Goal: Transaction & Acquisition: Purchase product/service

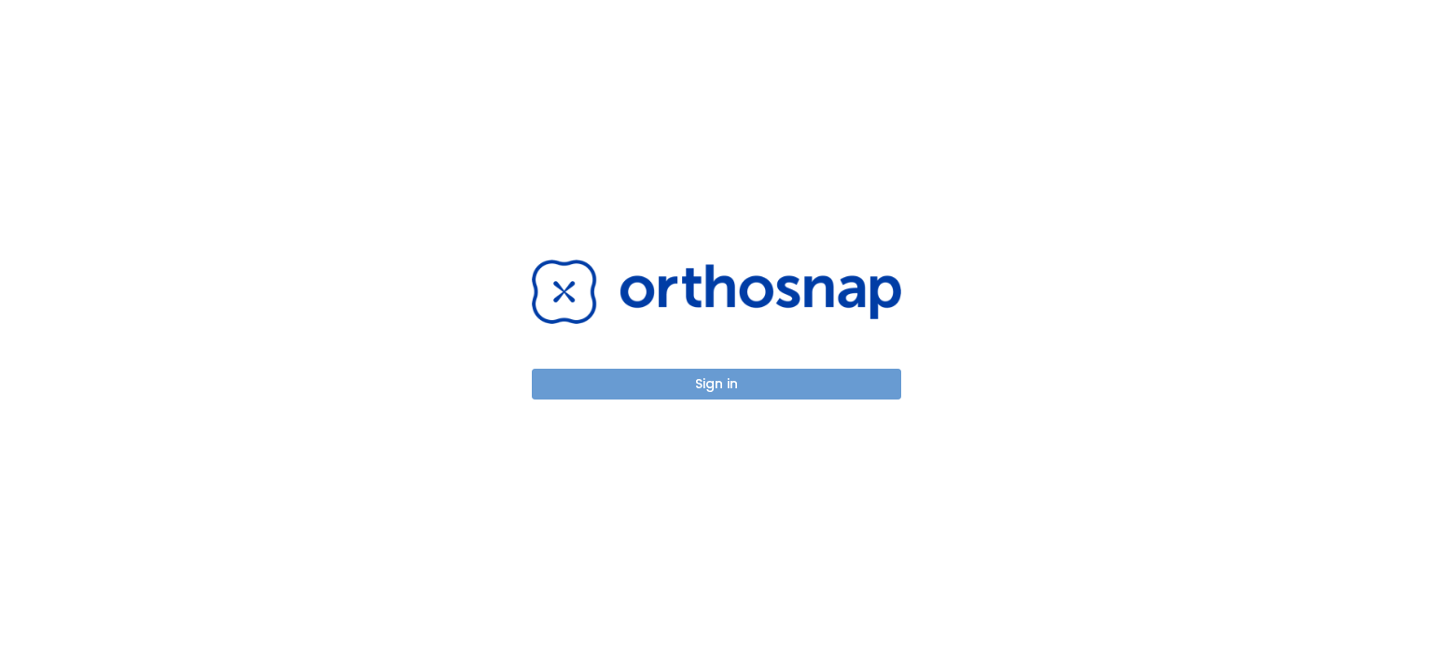
click at [727, 384] on button "Sign in" at bounding box center [716, 384] width 369 height 31
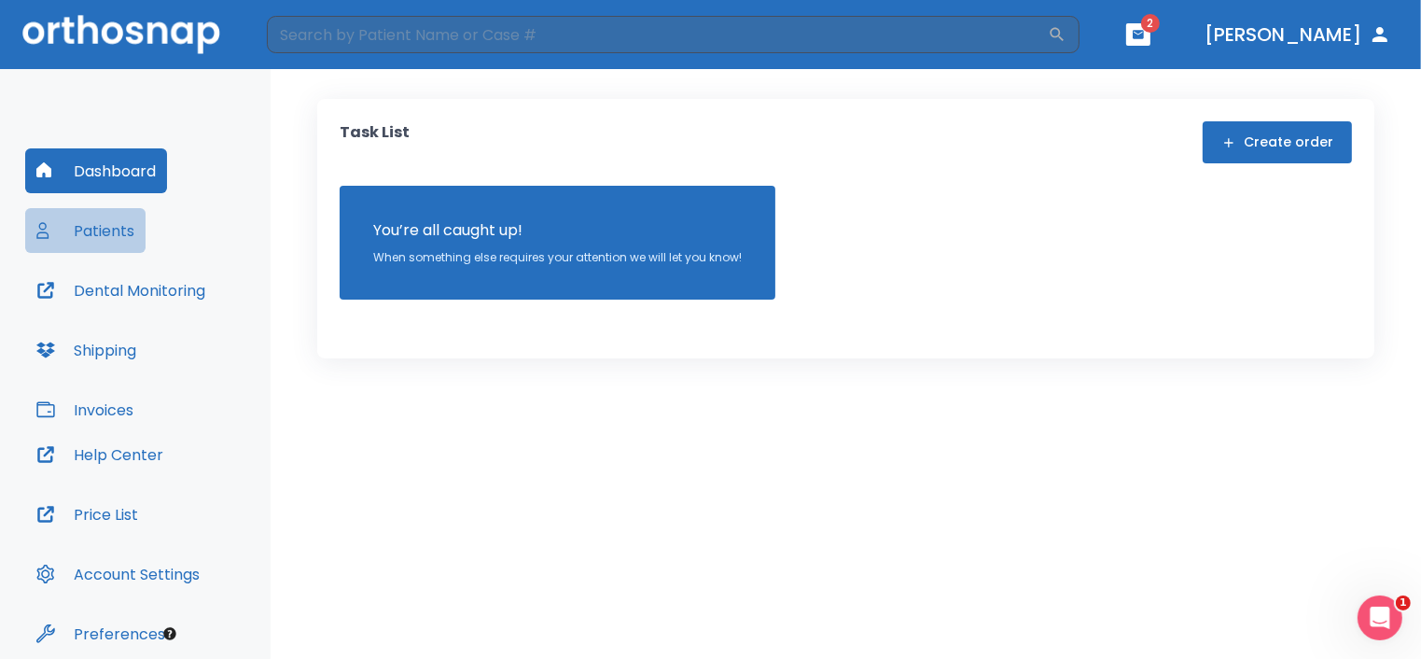
click at [112, 229] on button "Patients" at bounding box center [85, 230] width 120 height 45
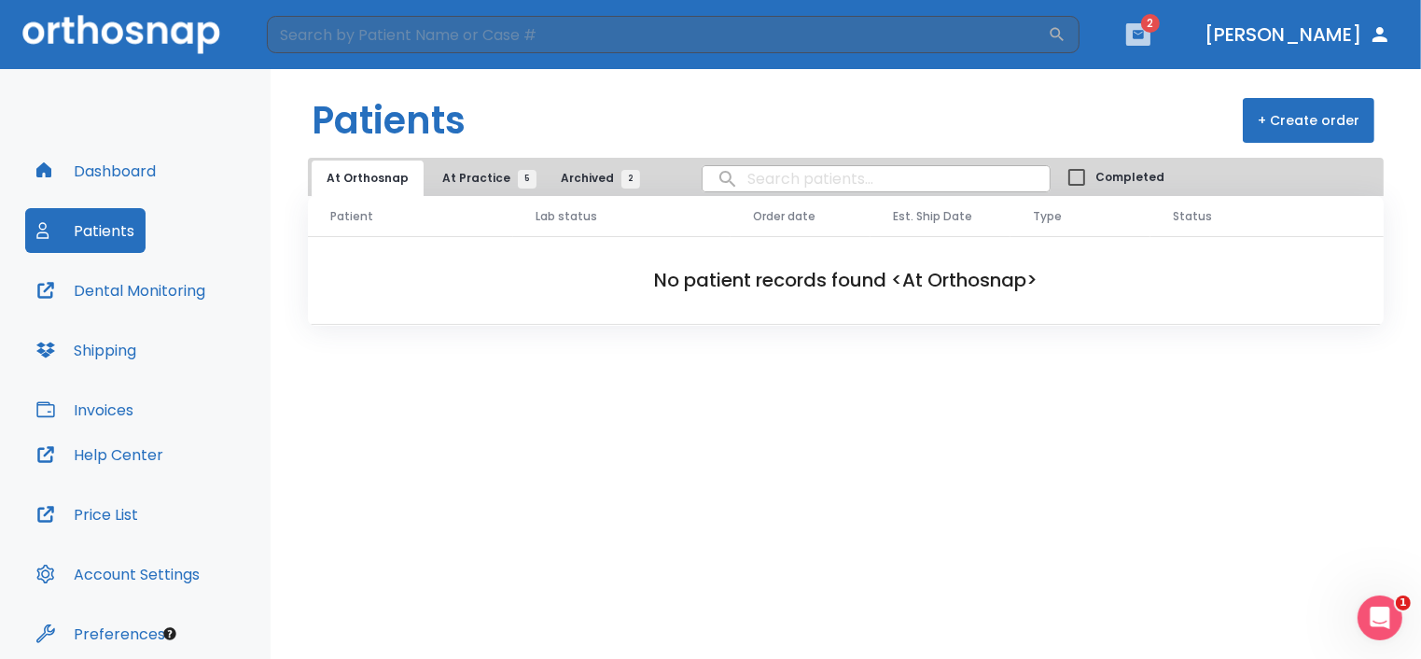
click at [1145, 28] on icon "button" at bounding box center [1138, 34] width 13 height 13
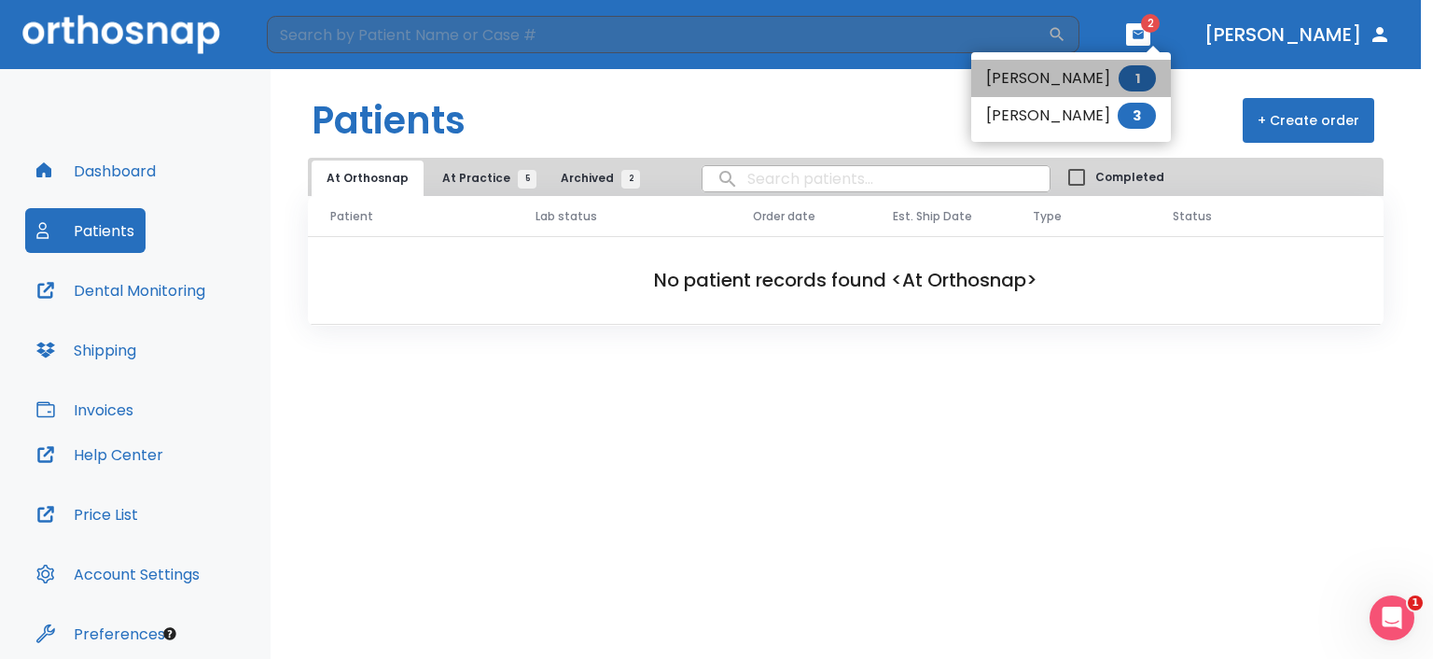
click at [1037, 86] on li "[PERSON_NAME] 1" at bounding box center [1071, 78] width 200 height 37
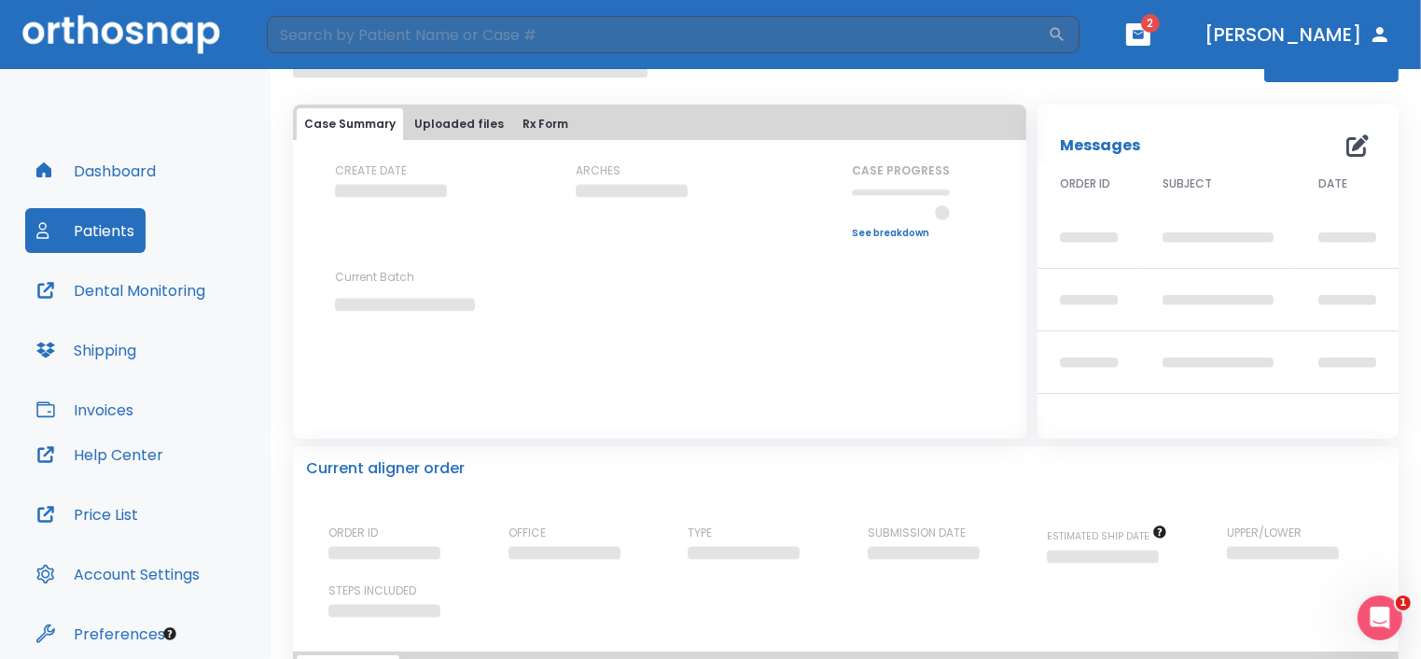
scroll to position [93, 0]
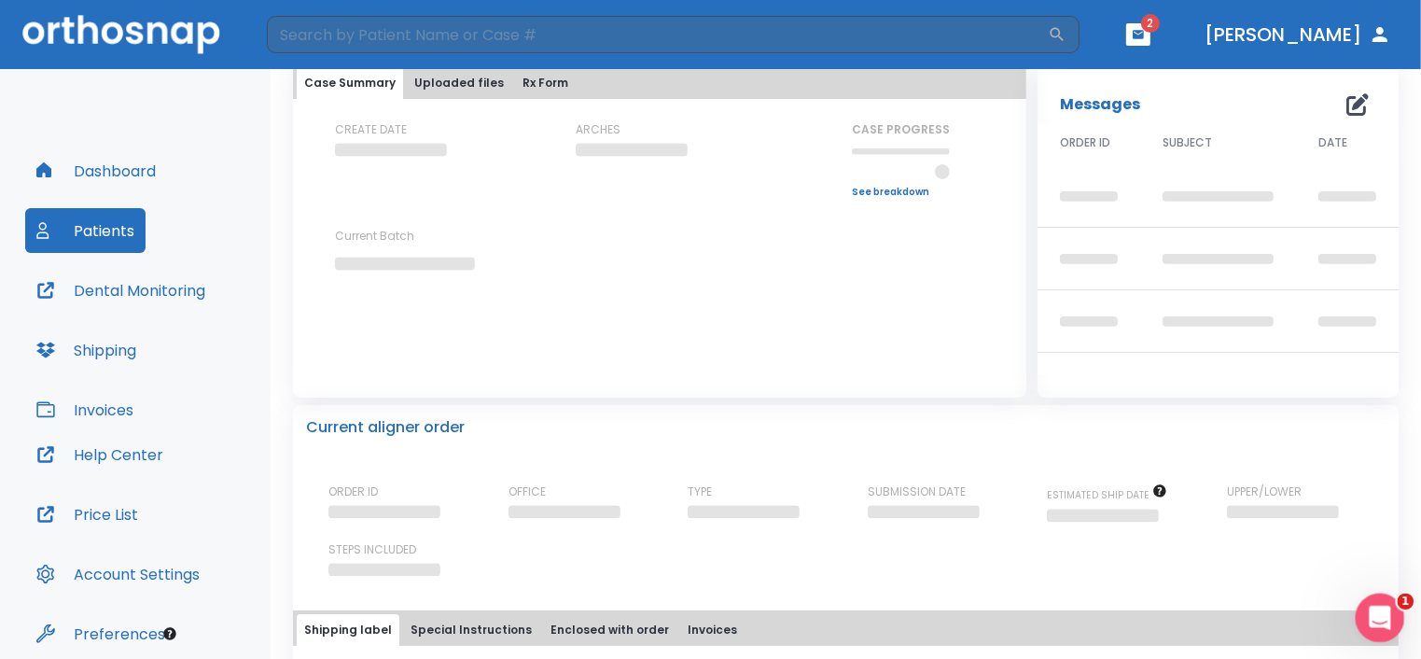
click at [1386, 615] on icon "Open Intercom Messenger" at bounding box center [1377, 615] width 31 height 31
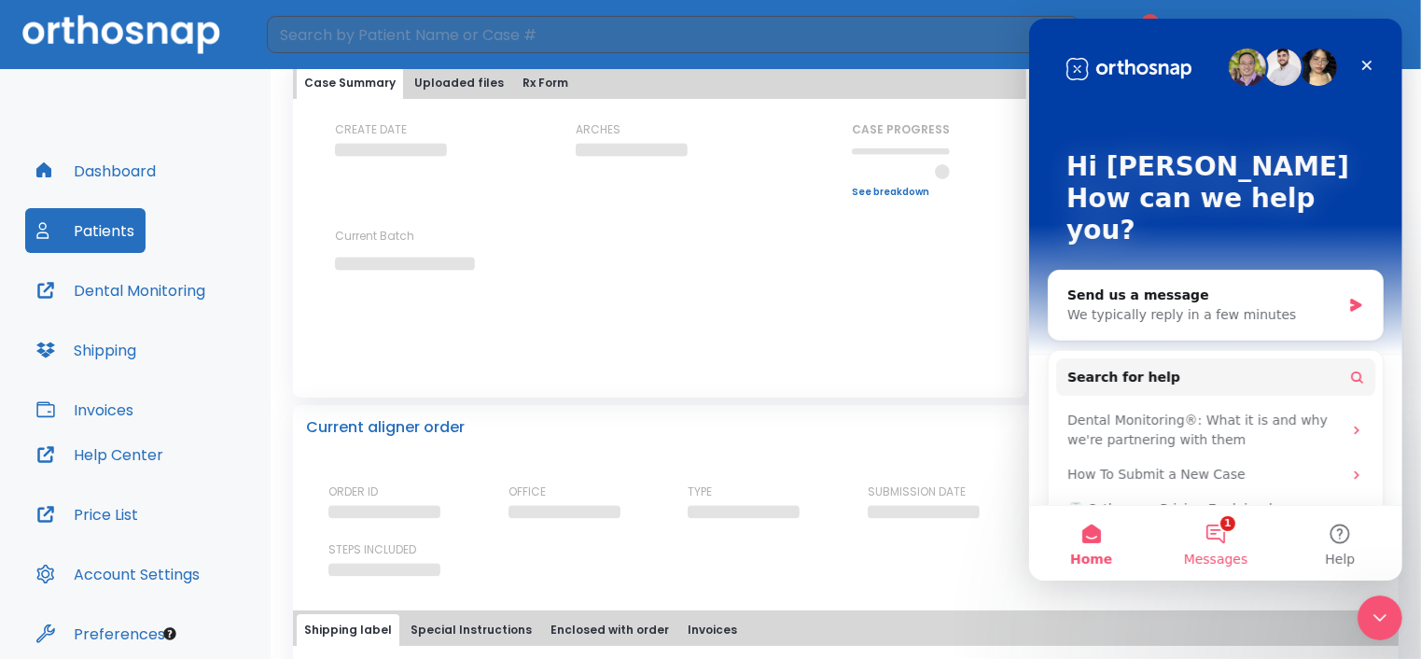
scroll to position [108, 0]
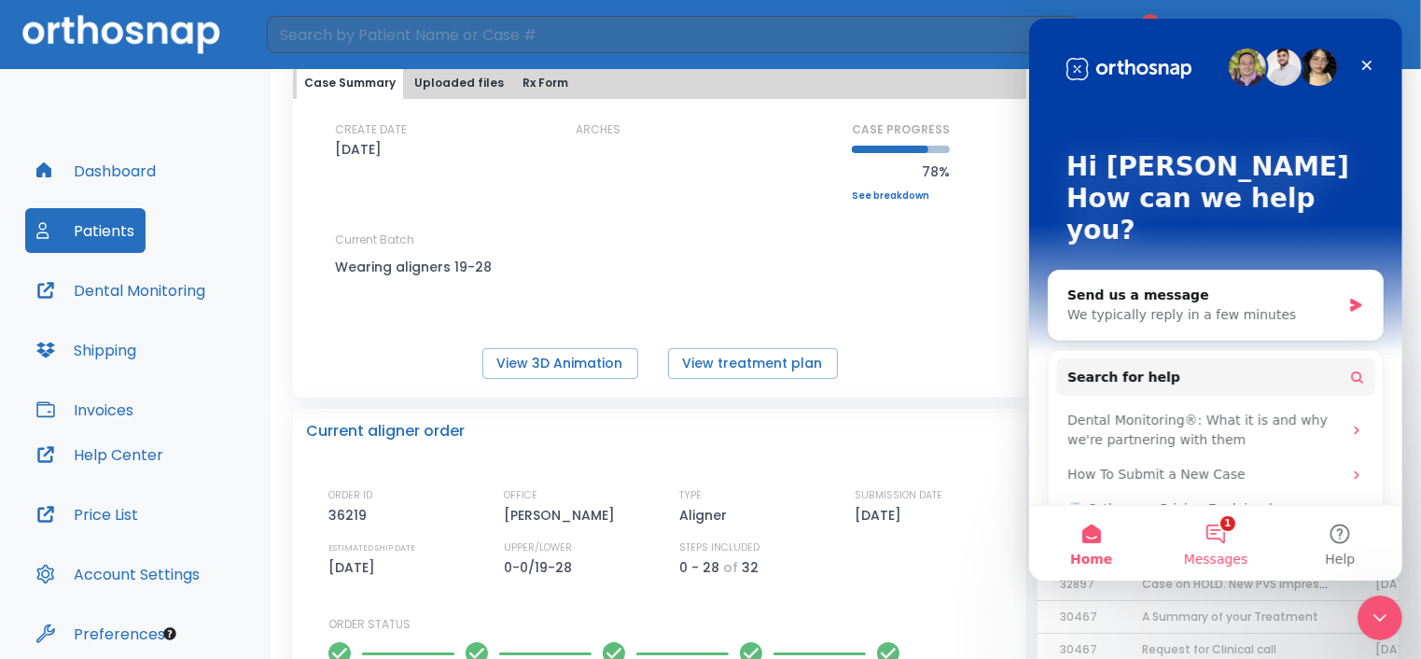
click at [1228, 532] on button "1 Messages" at bounding box center [1214, 543] width 124 height 75
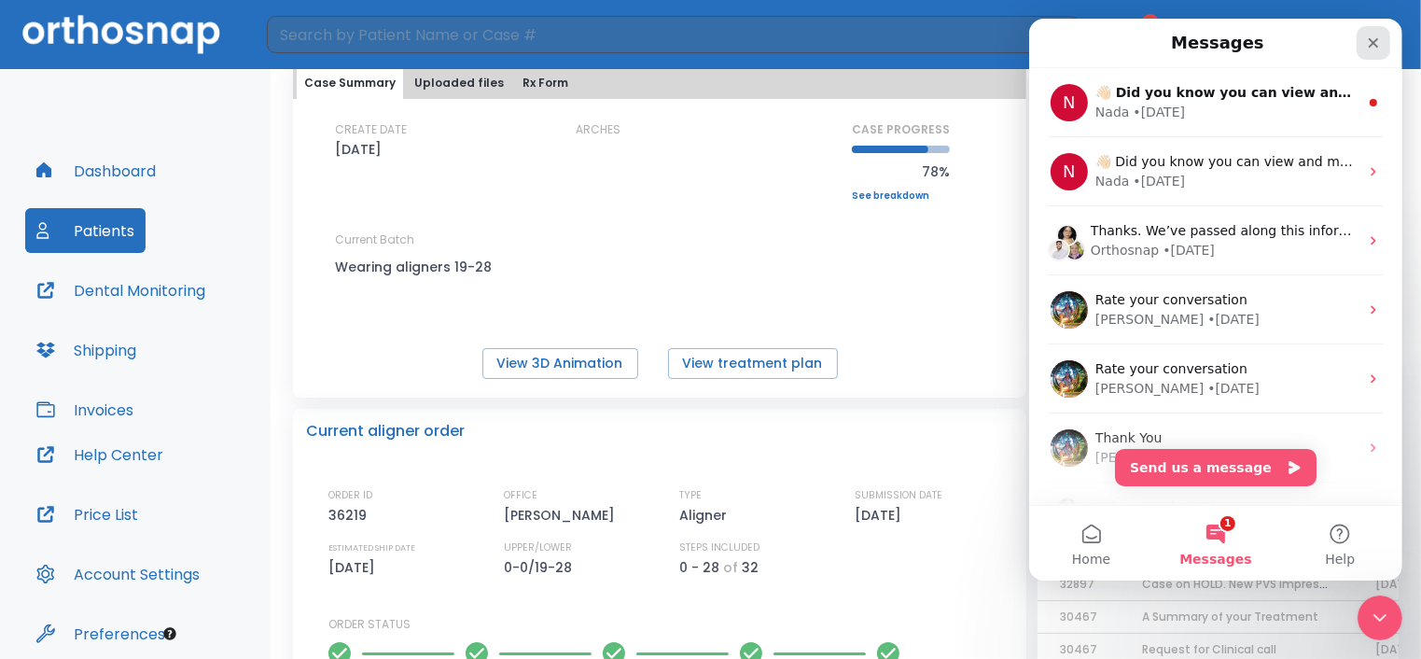
click at [1371, 47] on icon "Close" at bounding box center [1372, 42] width 15 height 15
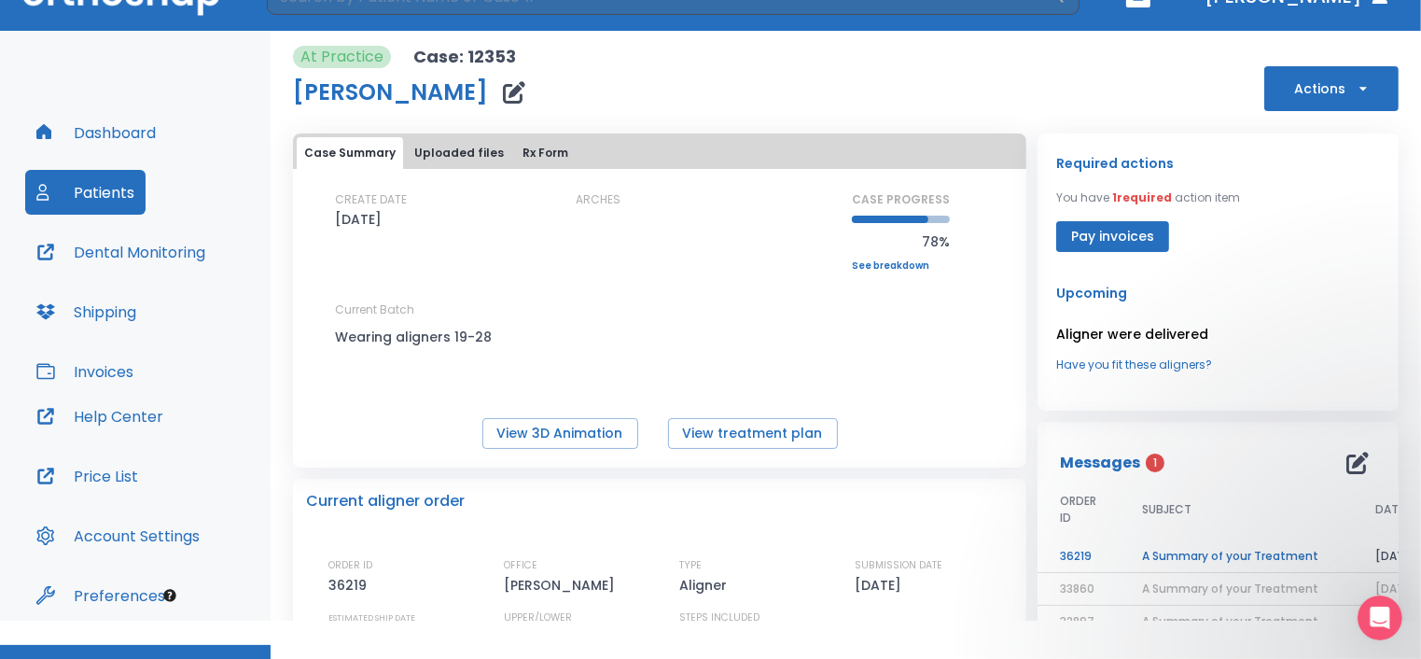
scroll to position [75, 0]
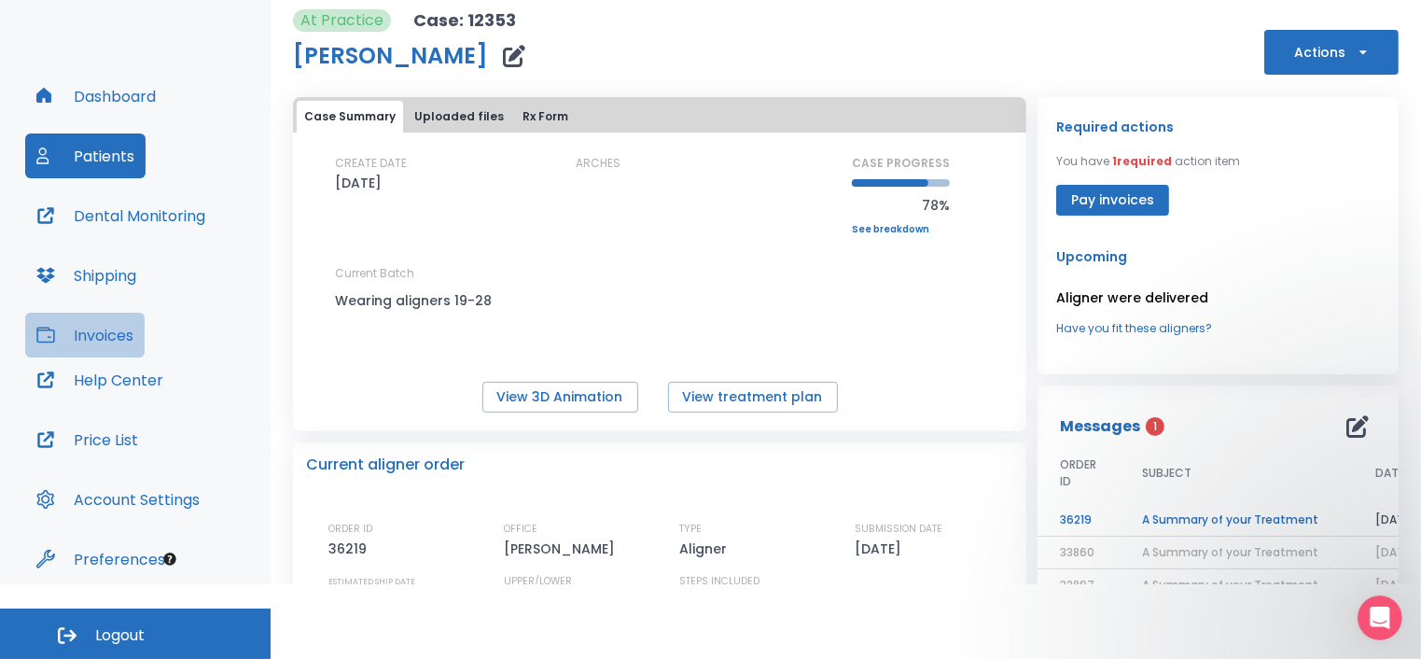
click at [108, 330] on button "Invoices" at bounding box center [84, 335] width 119 height 45
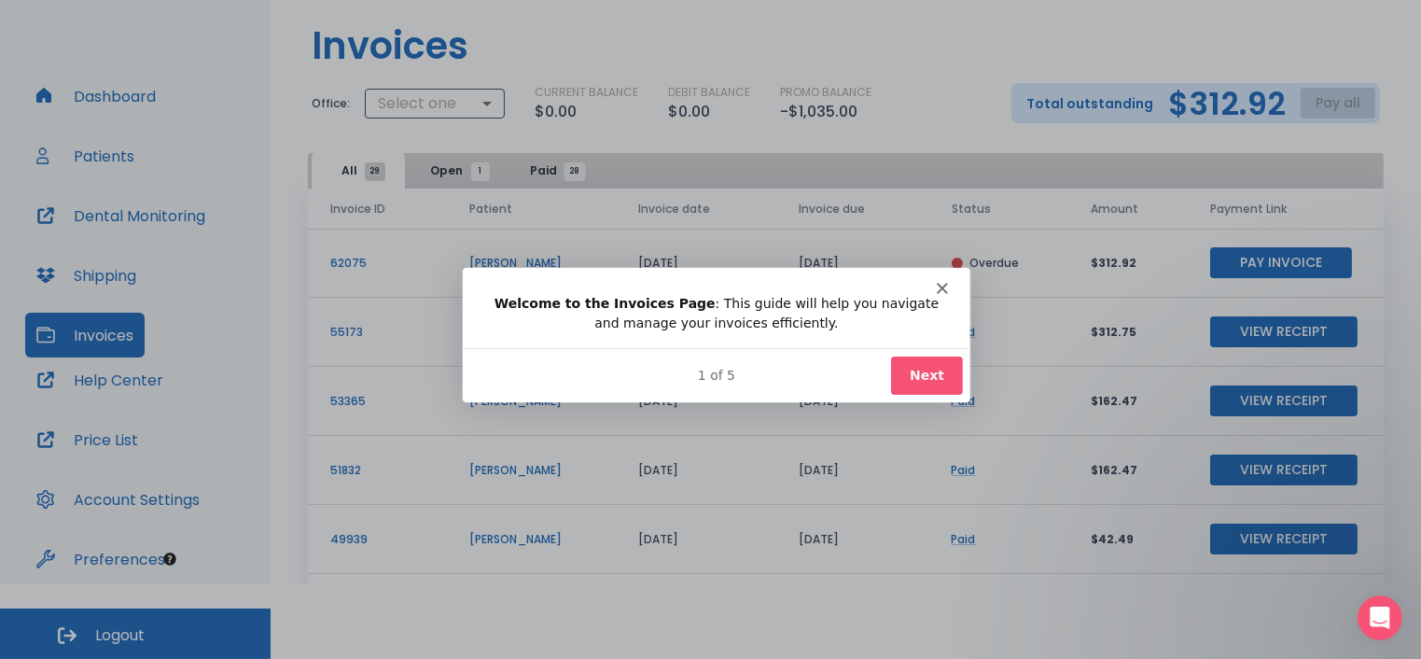
click at [945, 285] on icon "Close" at bounding box center [940, 287] width 11 height 11
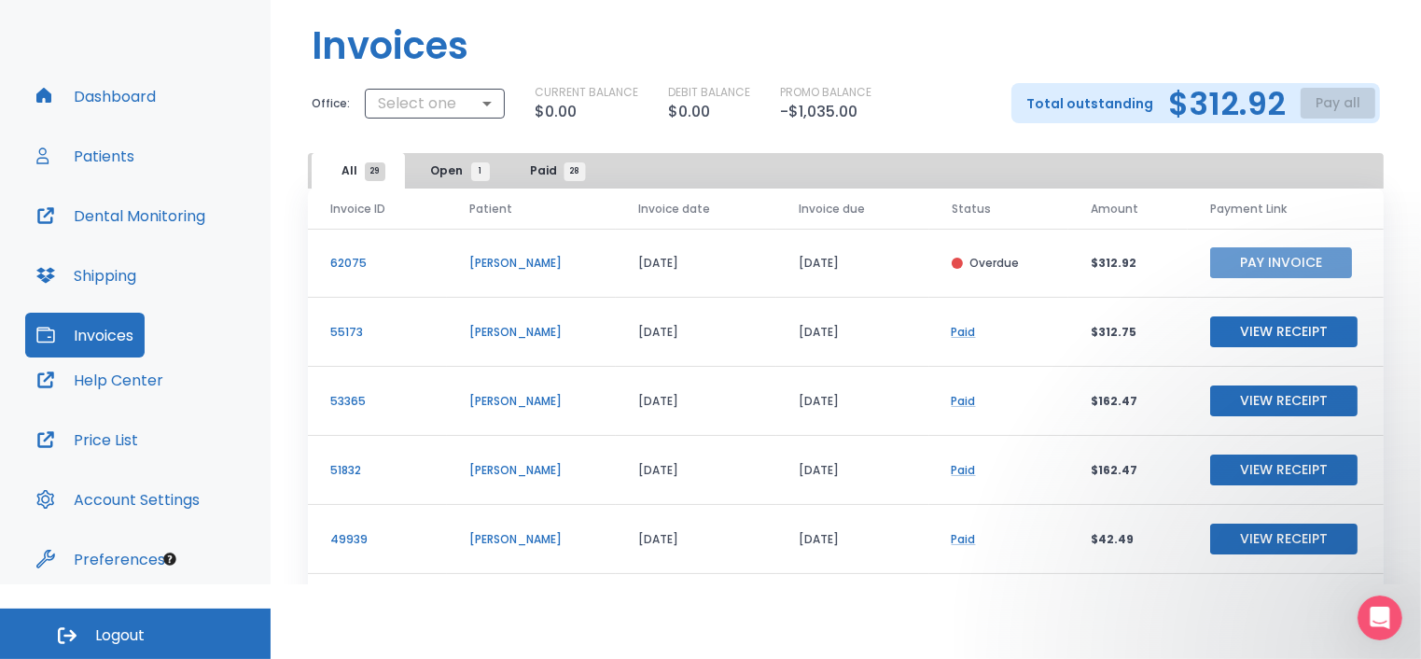
click at [1258, 259] on button "Pay Invoice" at bounding box center [1281, 262] width 142 height 31
